Goal: Find specific page/section: Find specific page/section

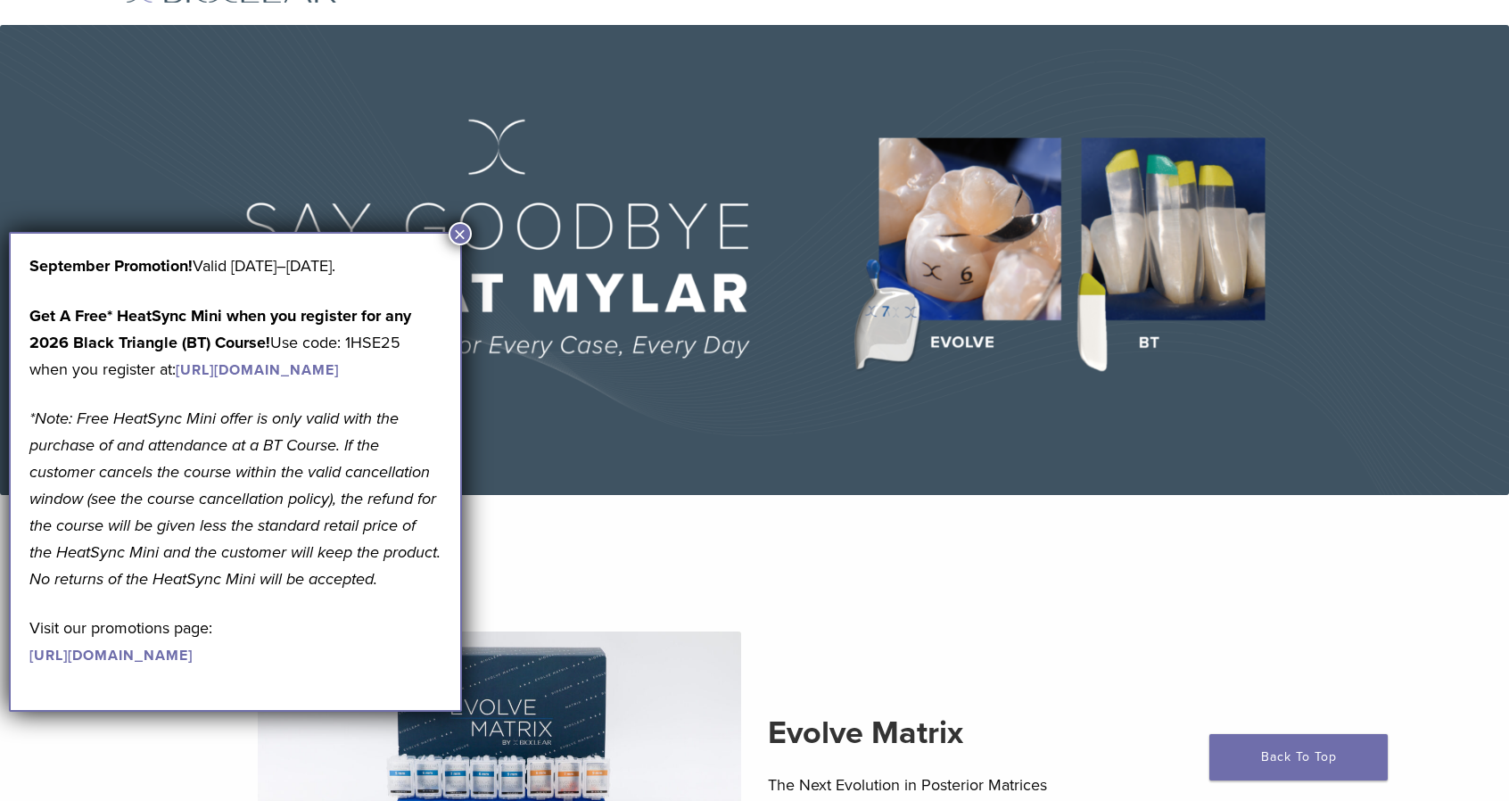
scroll to position [146, 0]
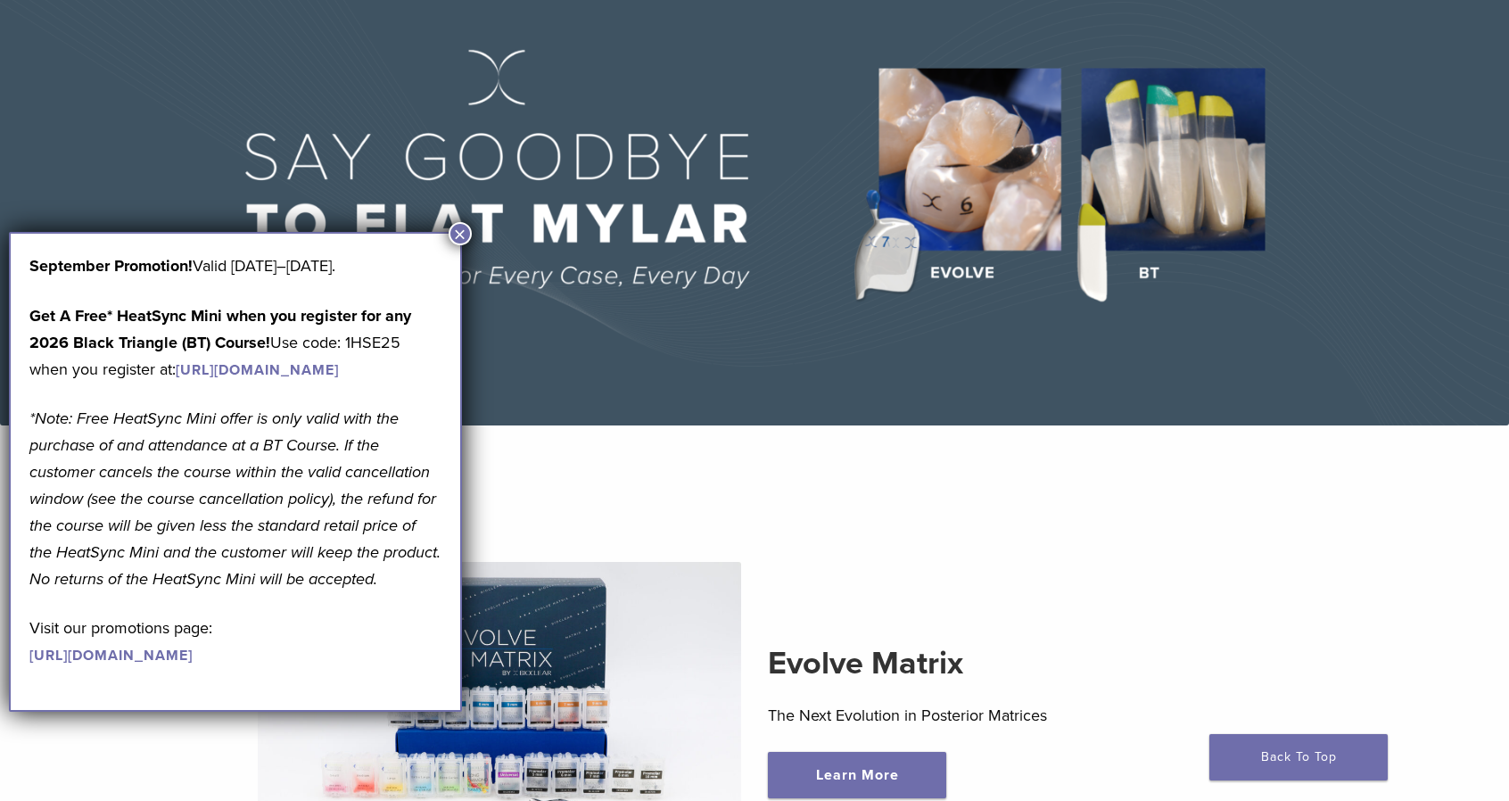
click at [1013, 450] on section "Evolve Matrix The Next Evolution in Posterior Matrices Learn More" at bounding box center [754, 691] width 1311 height 487
click at [460, 222] on button "×" at bounding box center [460, 233] width 23 height 23
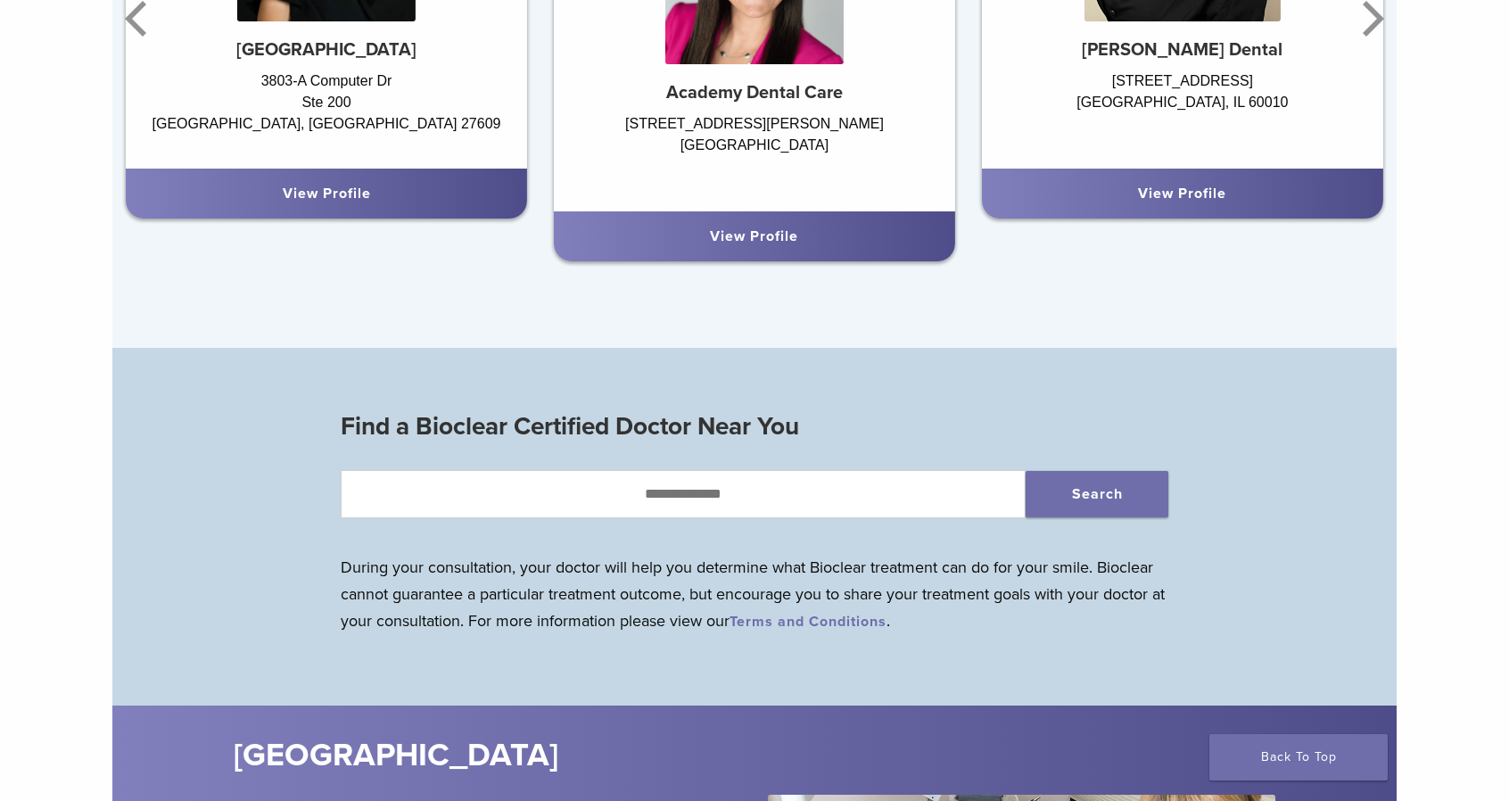
scroll to position [1656, 0]
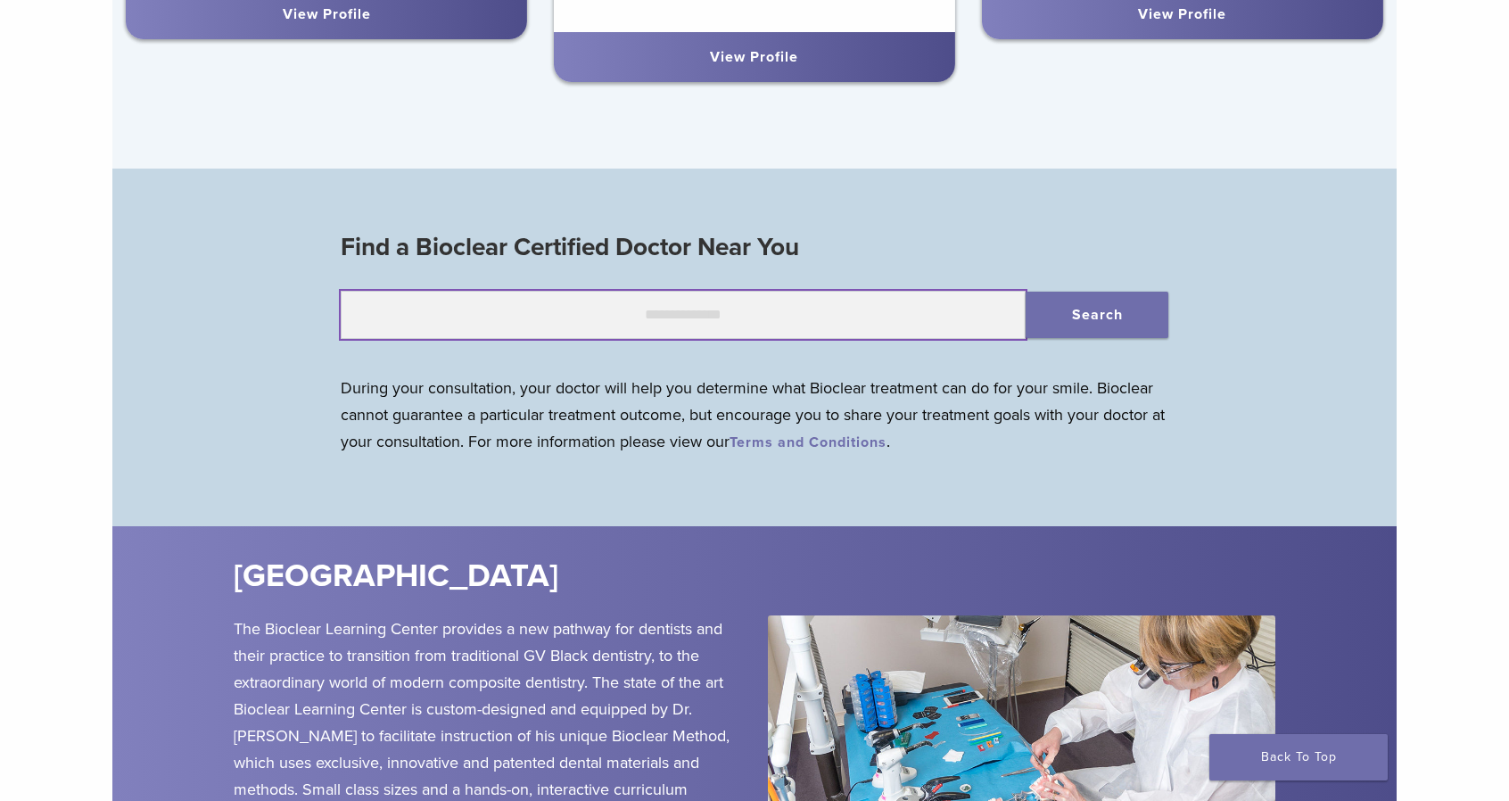
click at [658, 310] on input "text" at bounding box center [683, 315] width 685 height 48
type input "*****"
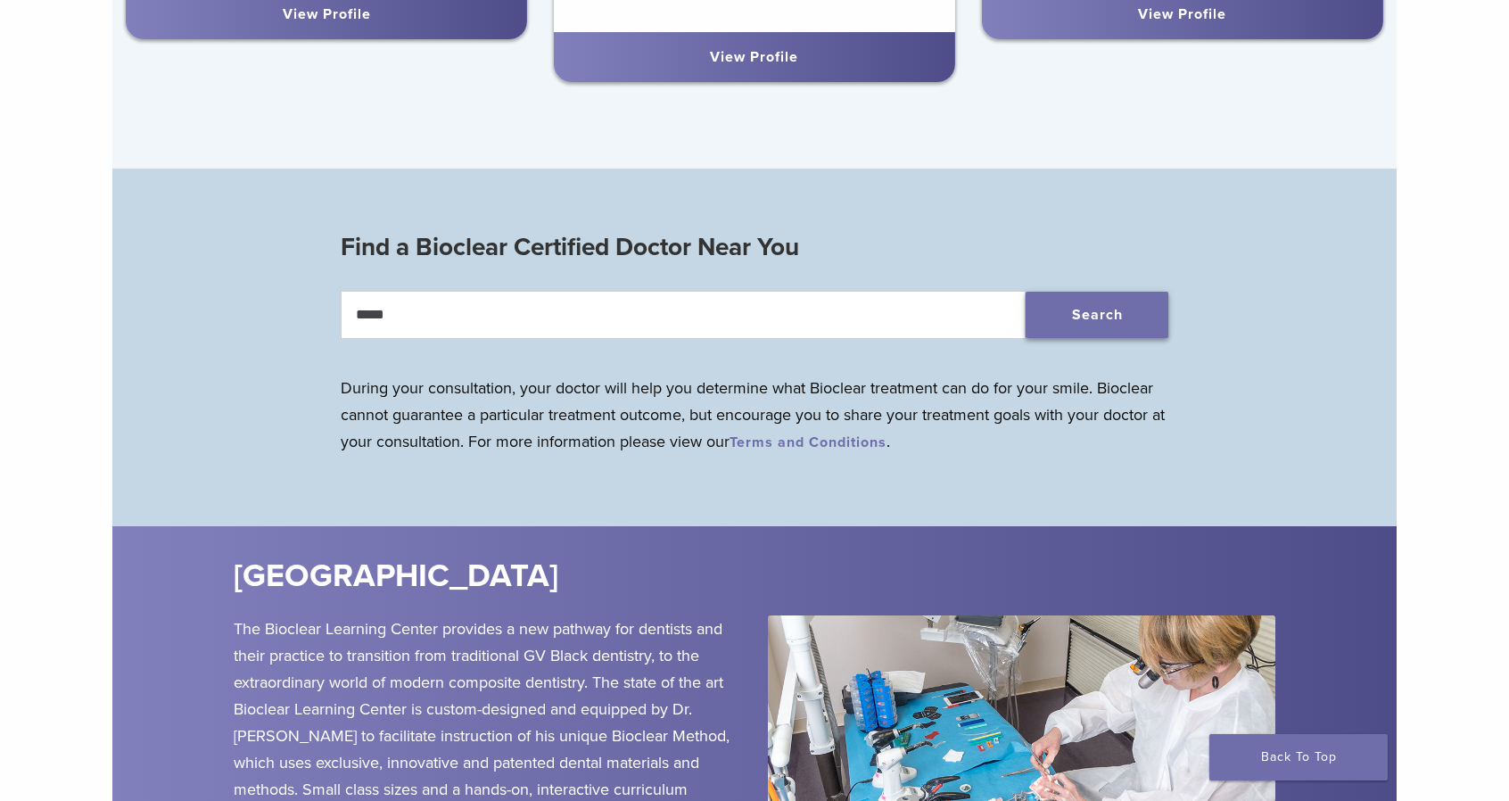
click at [1069, 308] on button "Search" at bounding box center [1097, 315] width 143 height 46
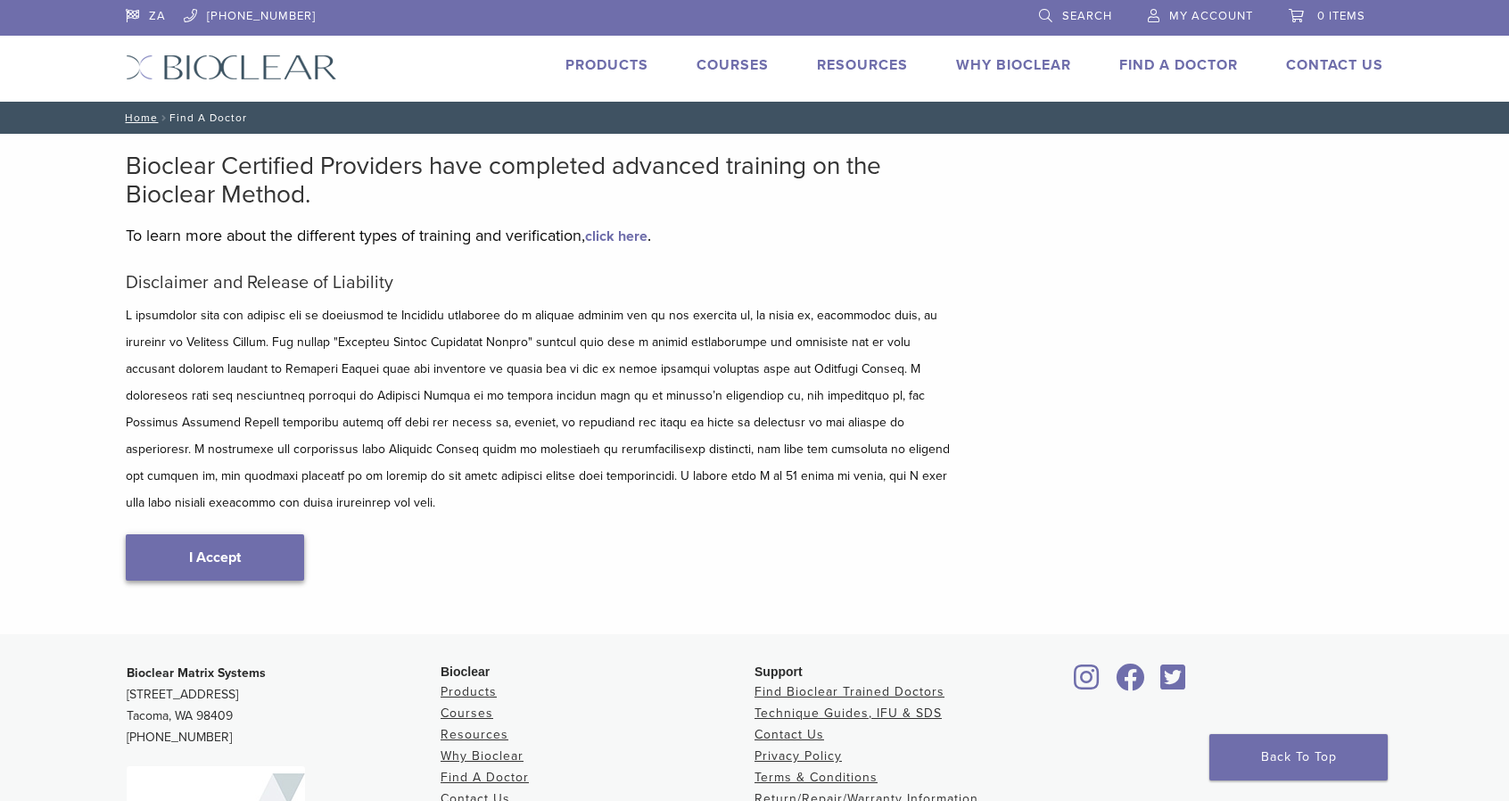
click at [232, 534] on link "I Accept" at bounding box center [215, 557] width 178 height 46
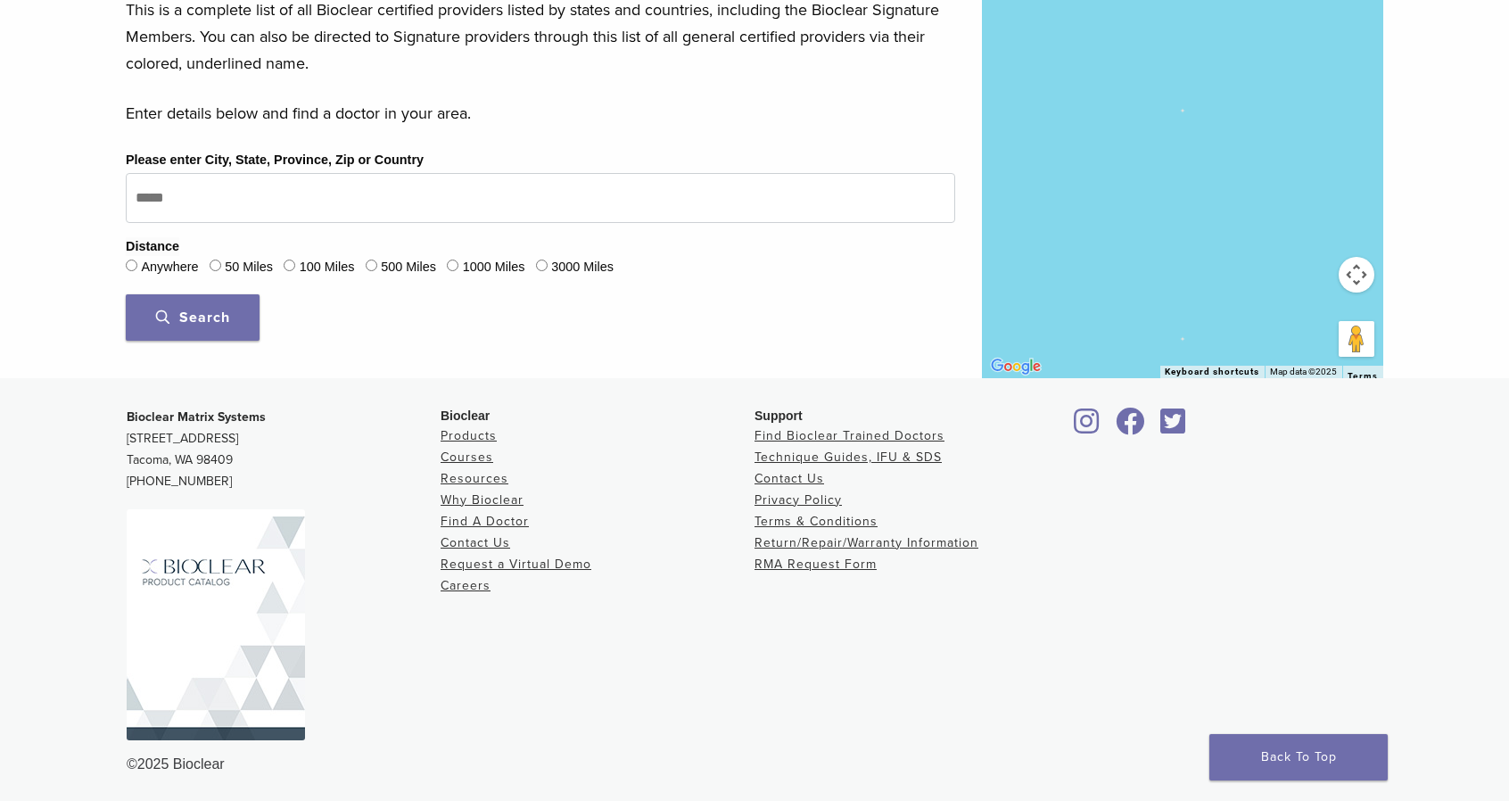
scroll to position [528, 0]
